Goal: Use online tool/utility

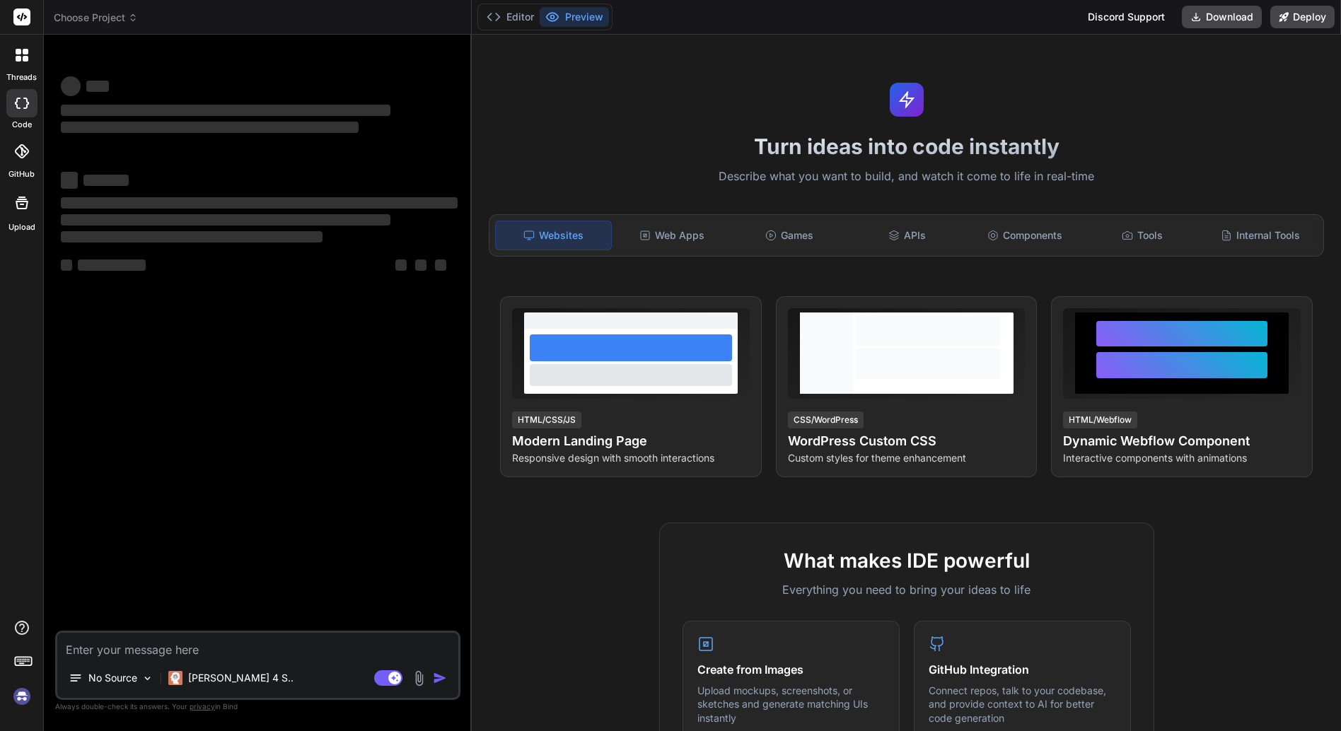
click at [26, 56] on icon at bounding box center [26, 59] width 6 height 6
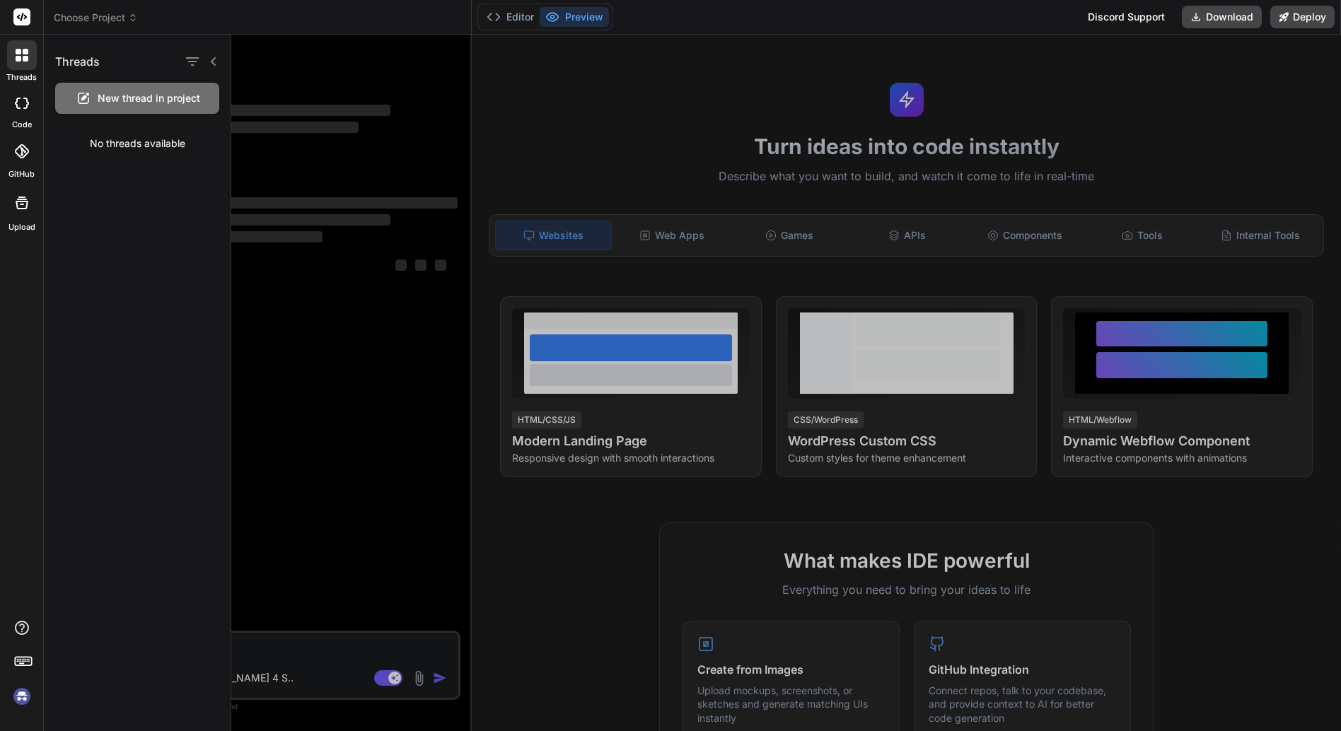
click at [295, 363] on div at bounding box center [786, 383] width 1110 height 697
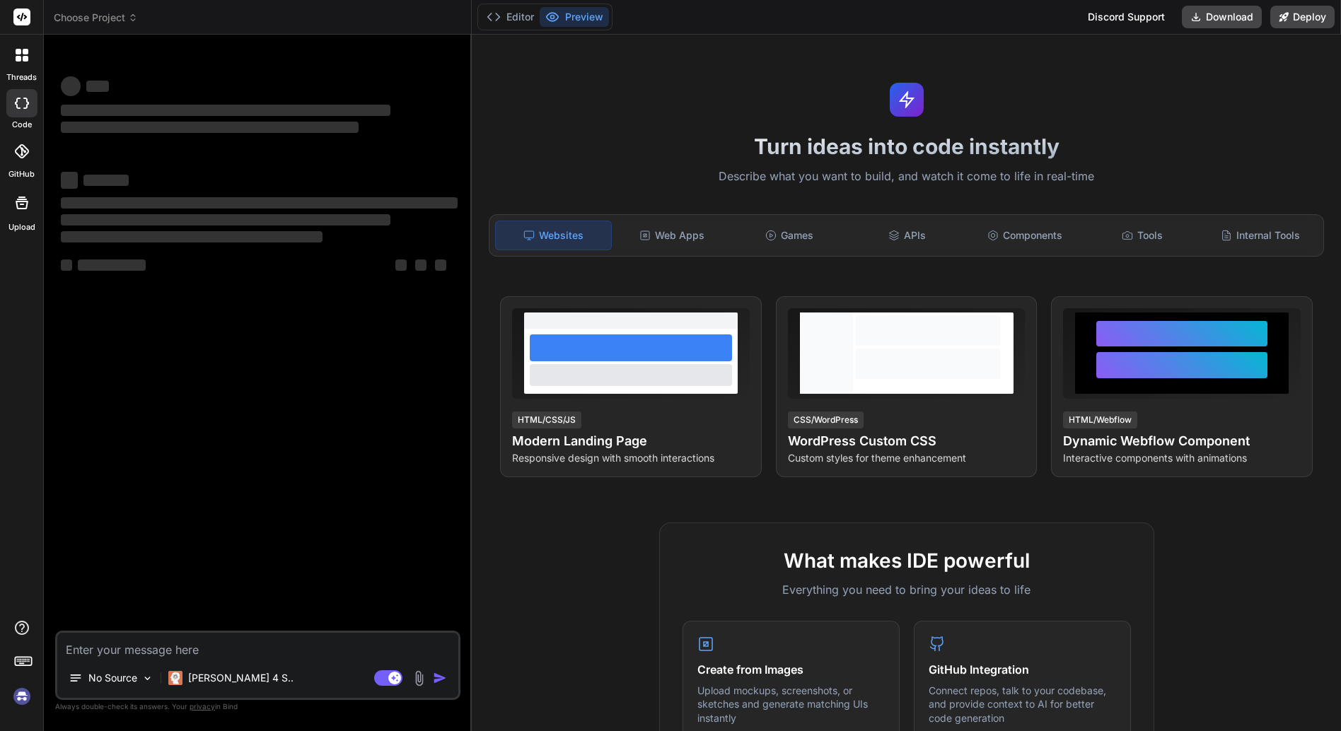
click at [22, 103] on icon at bounding box center [22, 103] width 14 height 11
type textarea "x"
click at [516, 19] on button "Editor" at bounding box center [510, 17] width 59 height 20
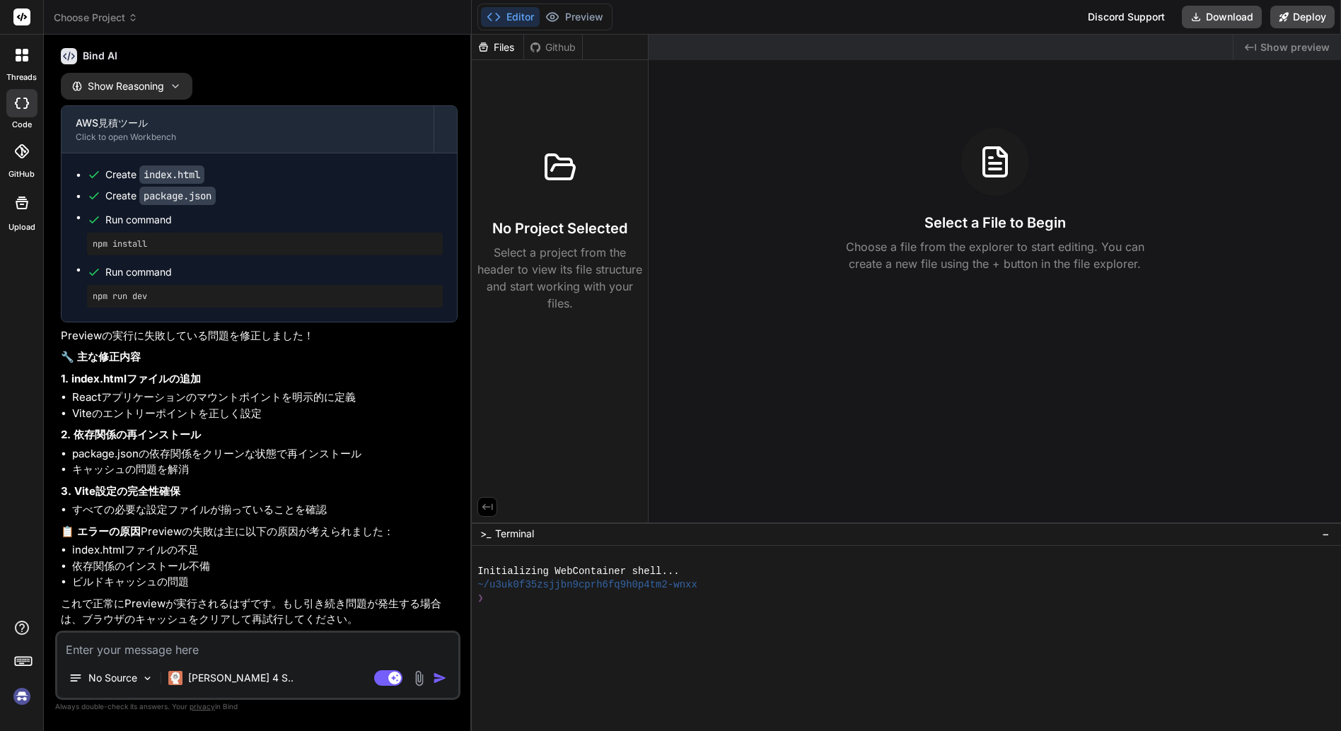
scroll to position [4138, 0]
click at [25, 98] on icon at bounding box center [26, 103] width 6 height 11
click at [575, 14] on button "Preview" at bounding box center [574, 17] width 69 height 20
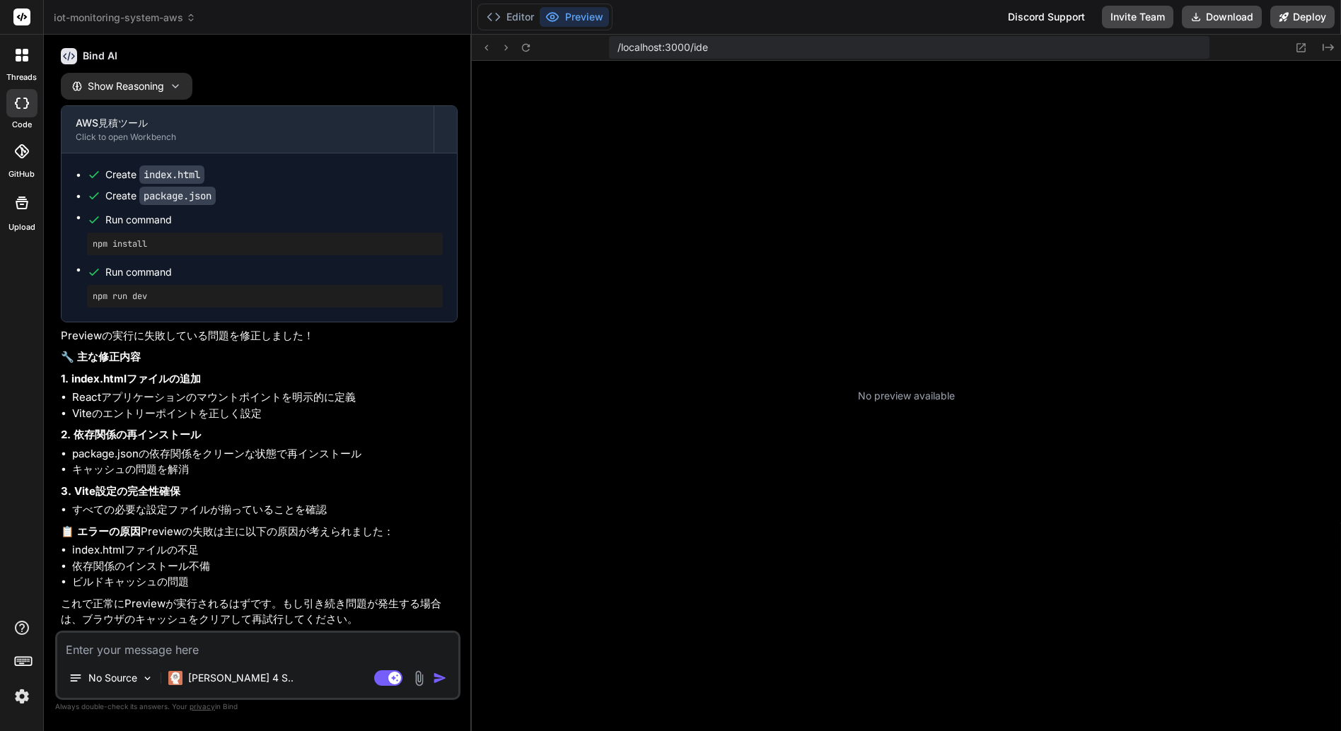
scroll to position [121, 0]
type textarea "x"
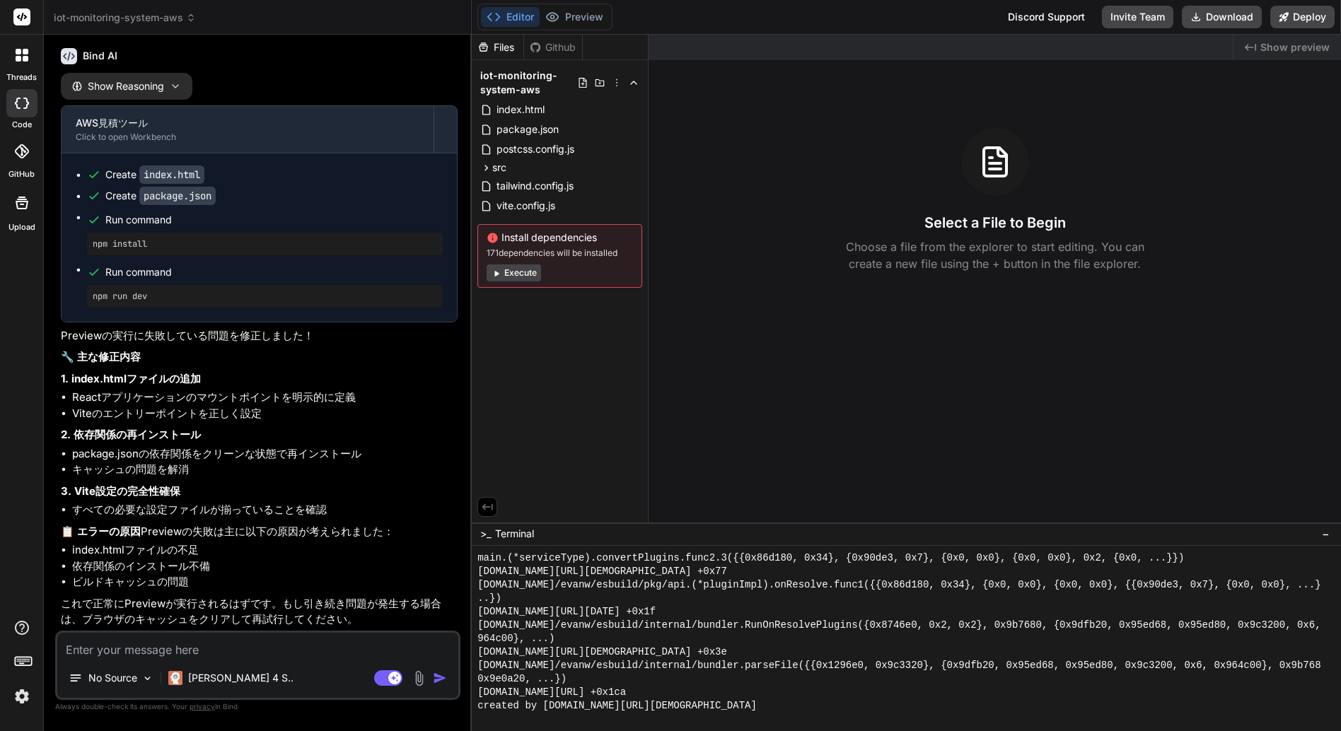
scroll to position [1129, 0]
